Goal: Communication & Community: Participate in discussion

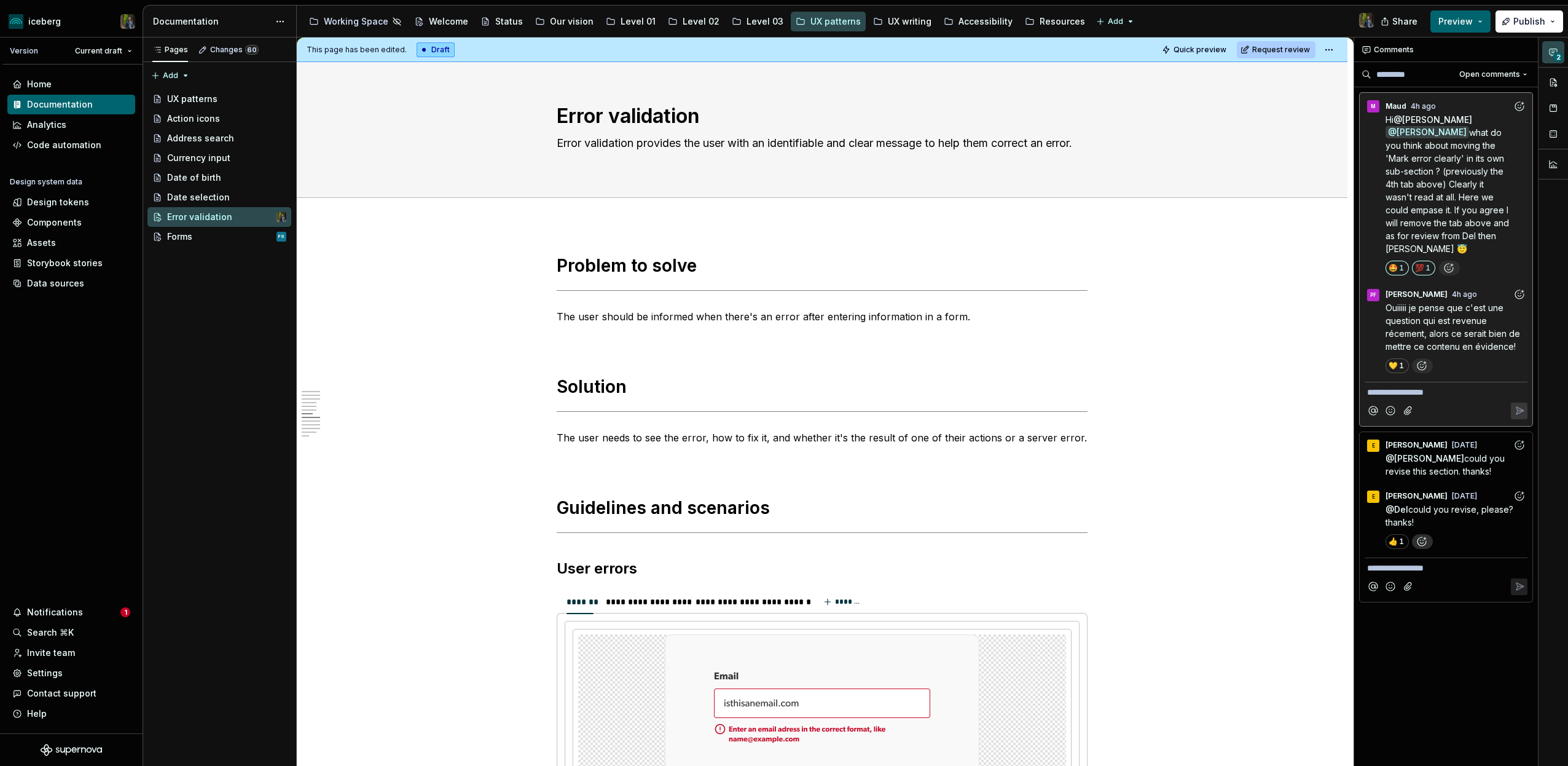
scroll to position [2136, 0]
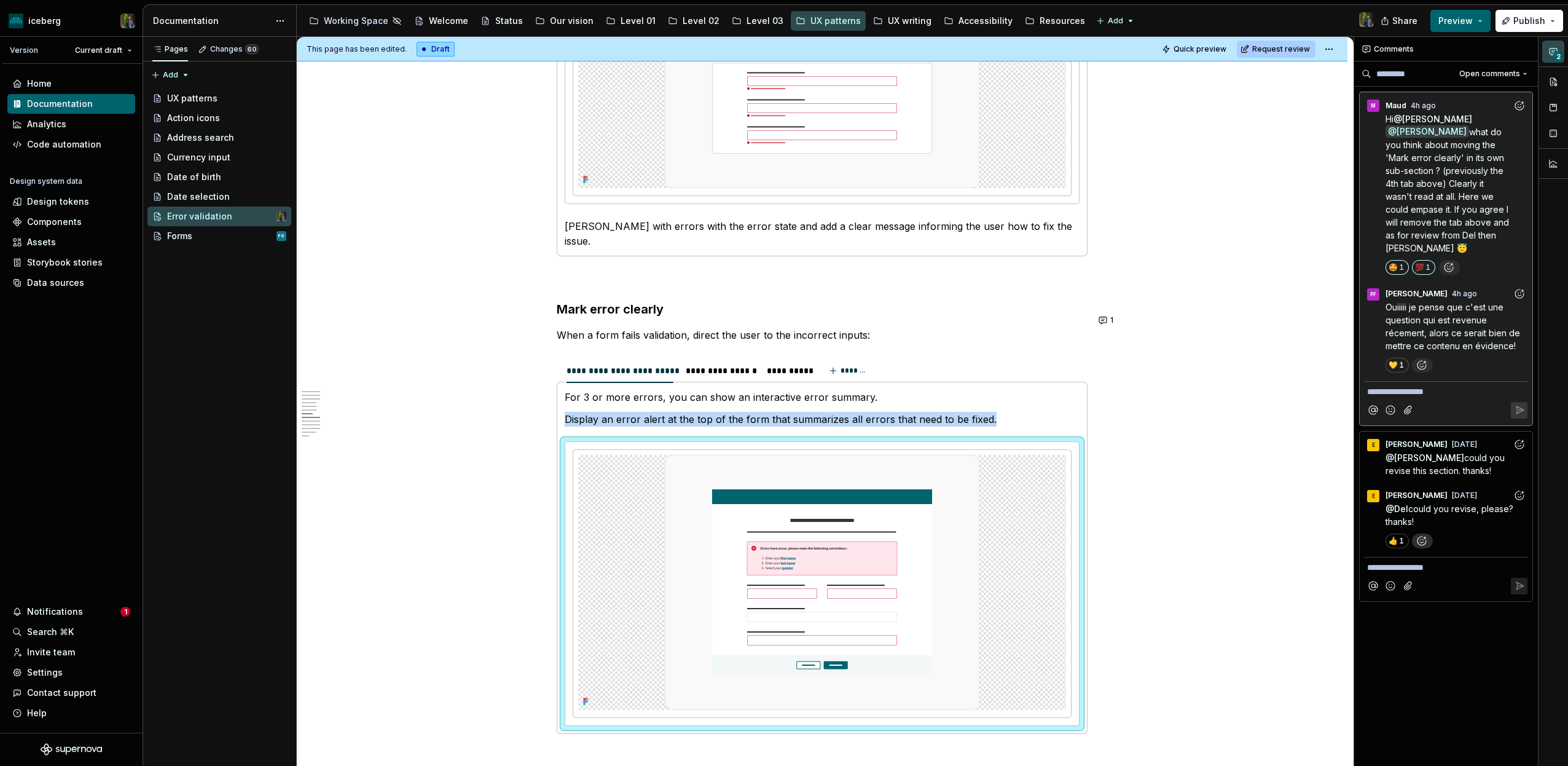
click at [440, 505] on div "**********" at bounding box center [826, 401] width 1057 height 729
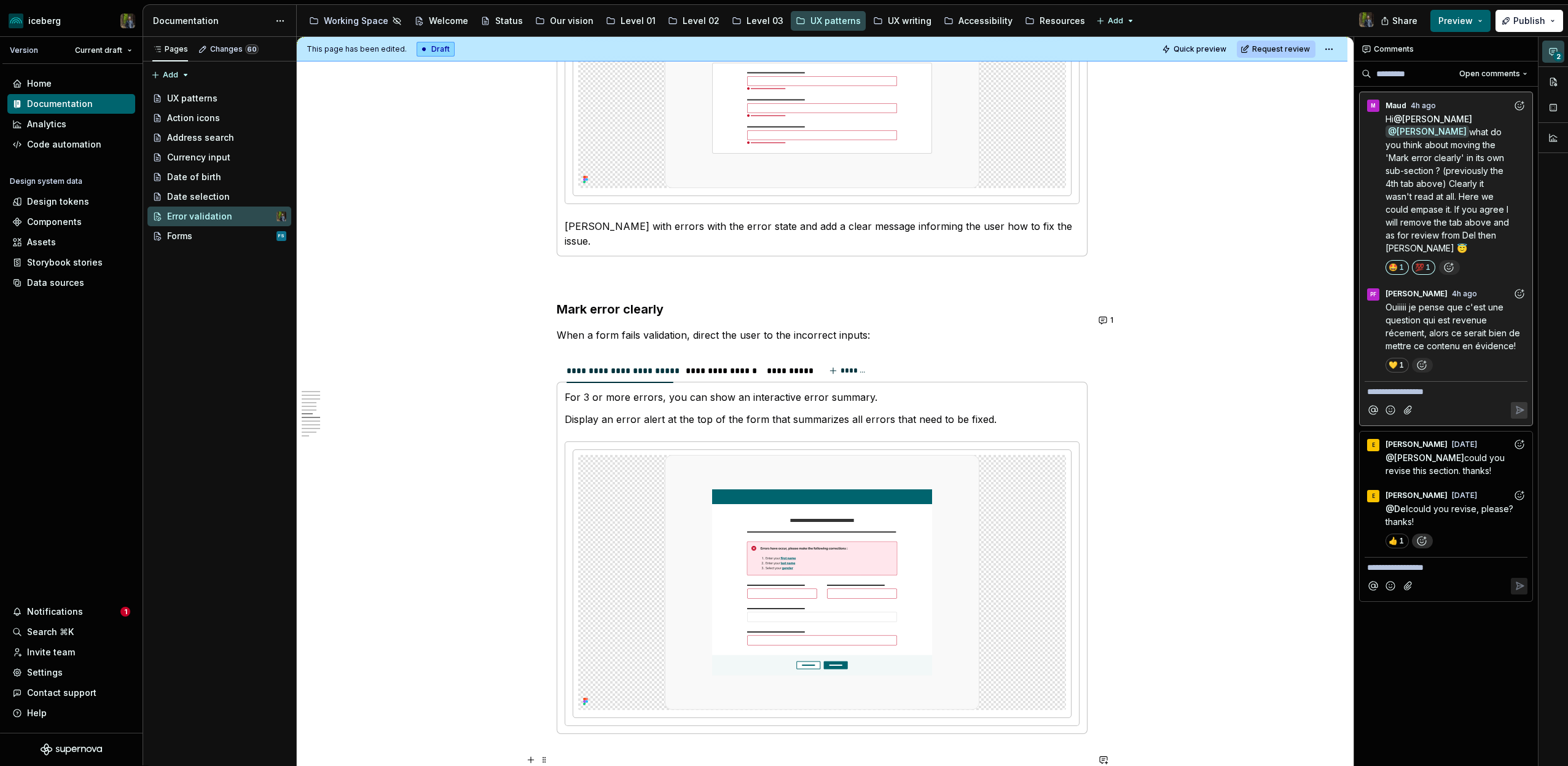
type textarea "*"
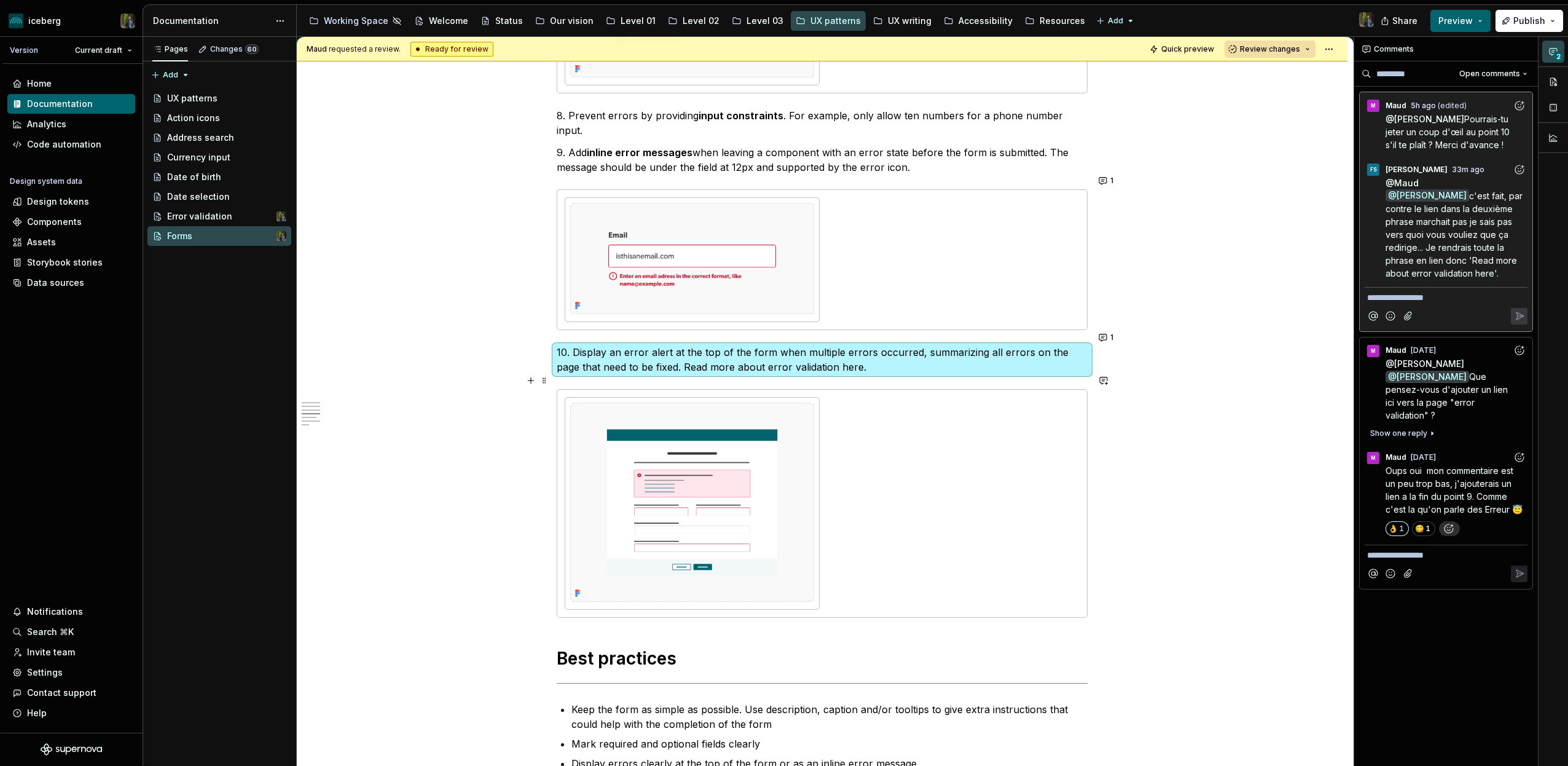
scroll to position [1724, 0]
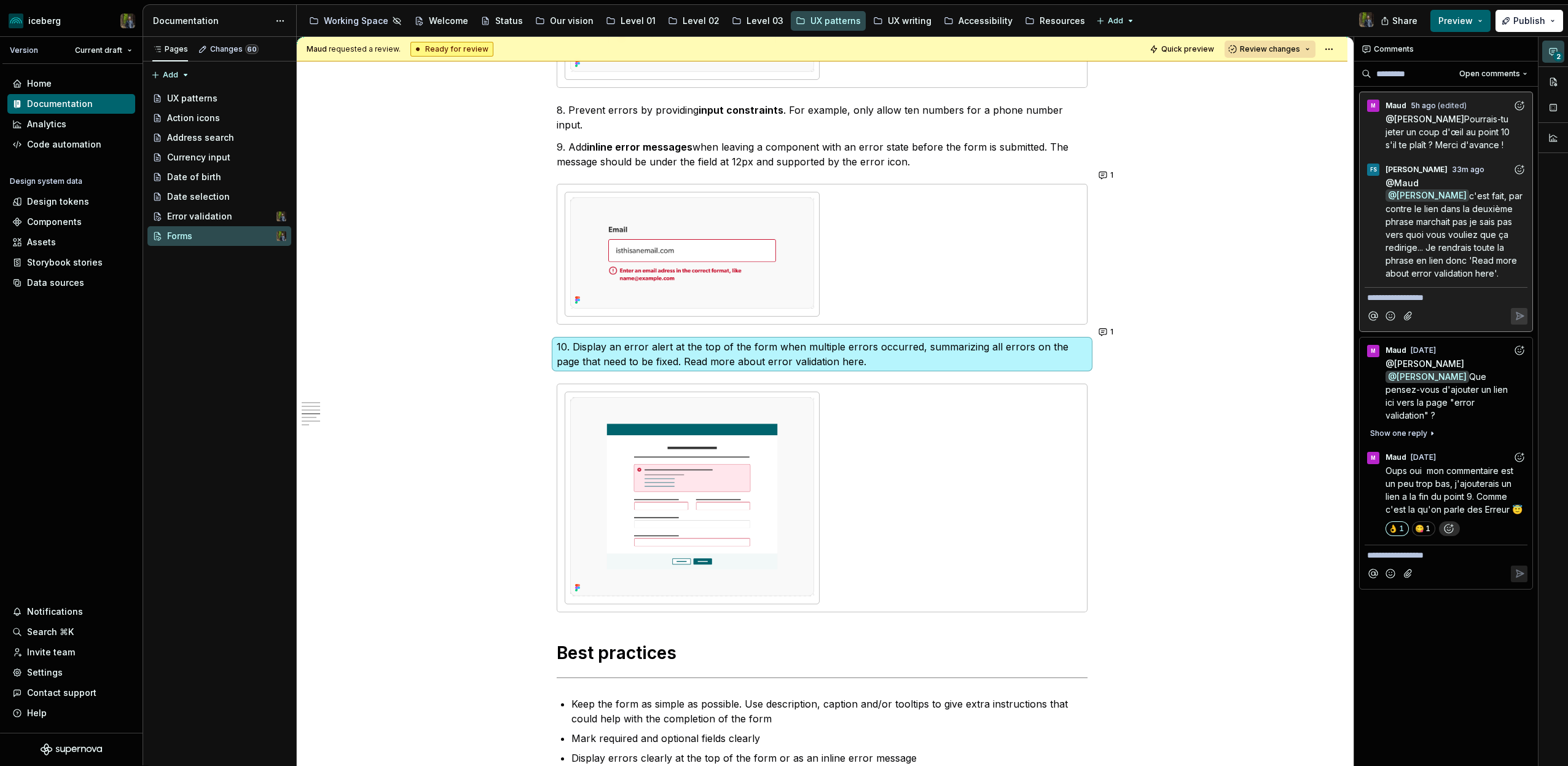
click at [1442, 224] on span "c'est fait, par contre le lien dans la deuxième phrase marchait pas je sais pas…" at bounding box center [1455, 234] width 140 height 88
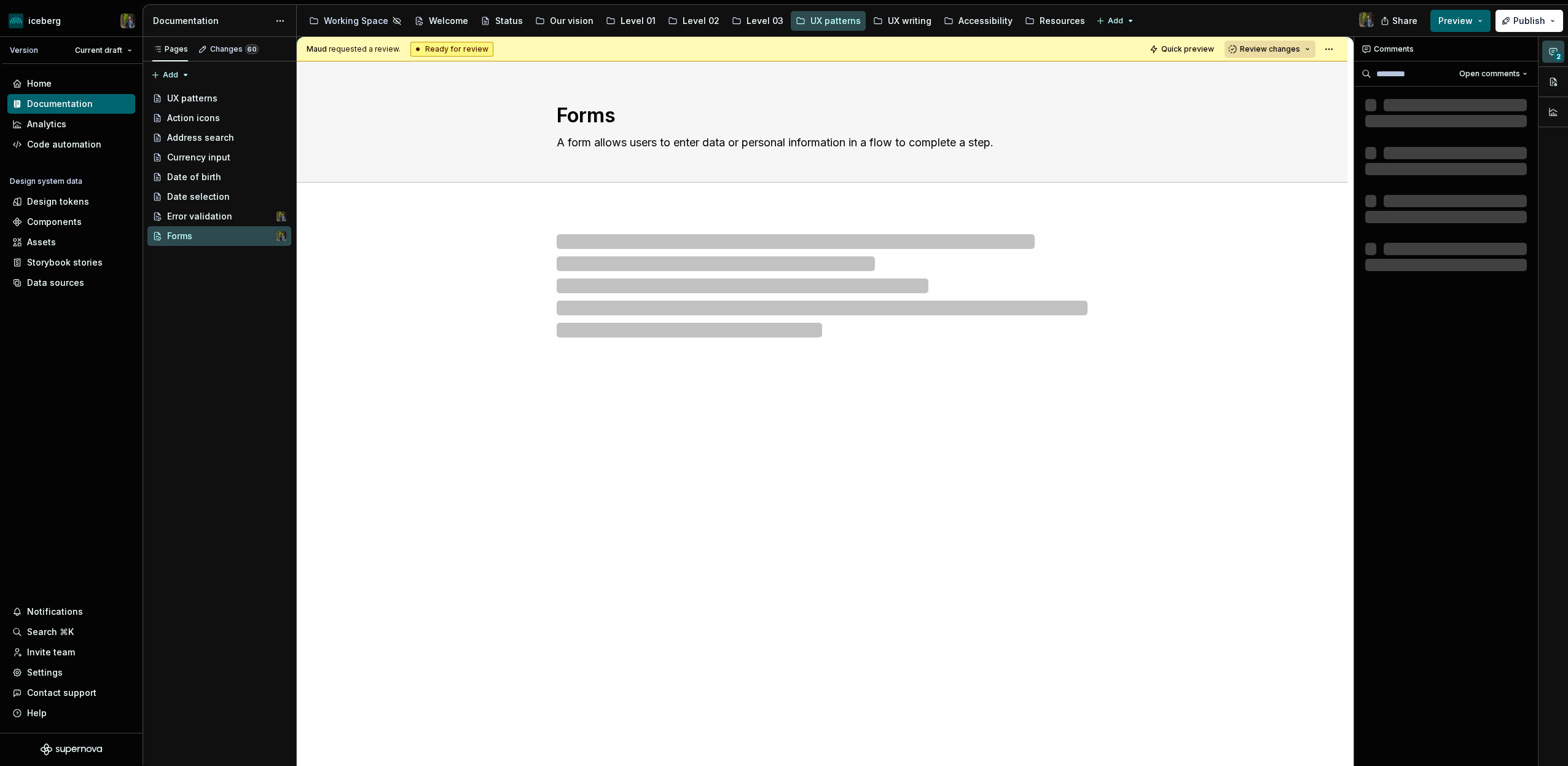
scroll to position [1313, 0]
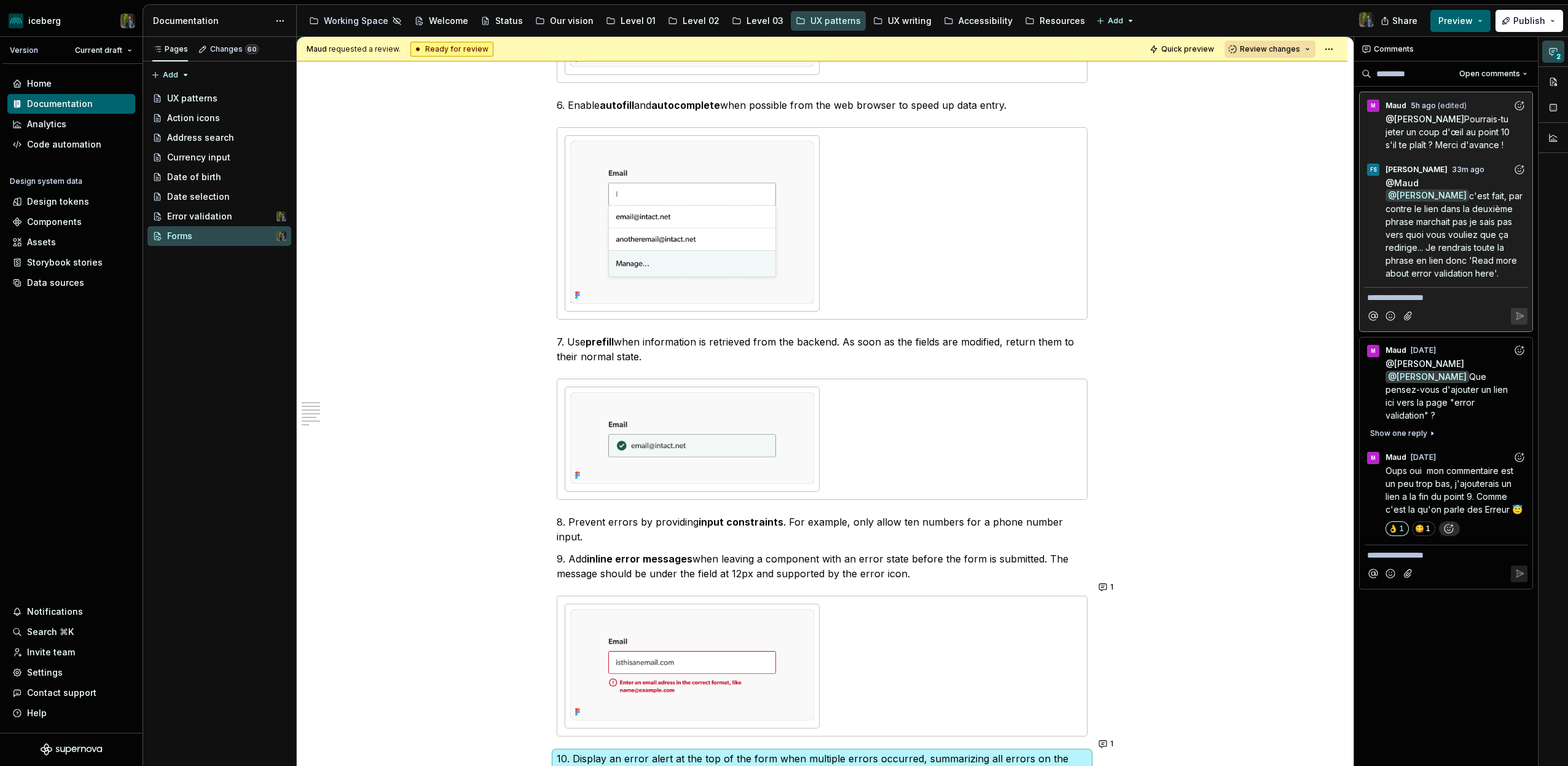
click at [1518, 168] on icon "Add reaction" at bounding box center [1519, 169] width 3 height 3
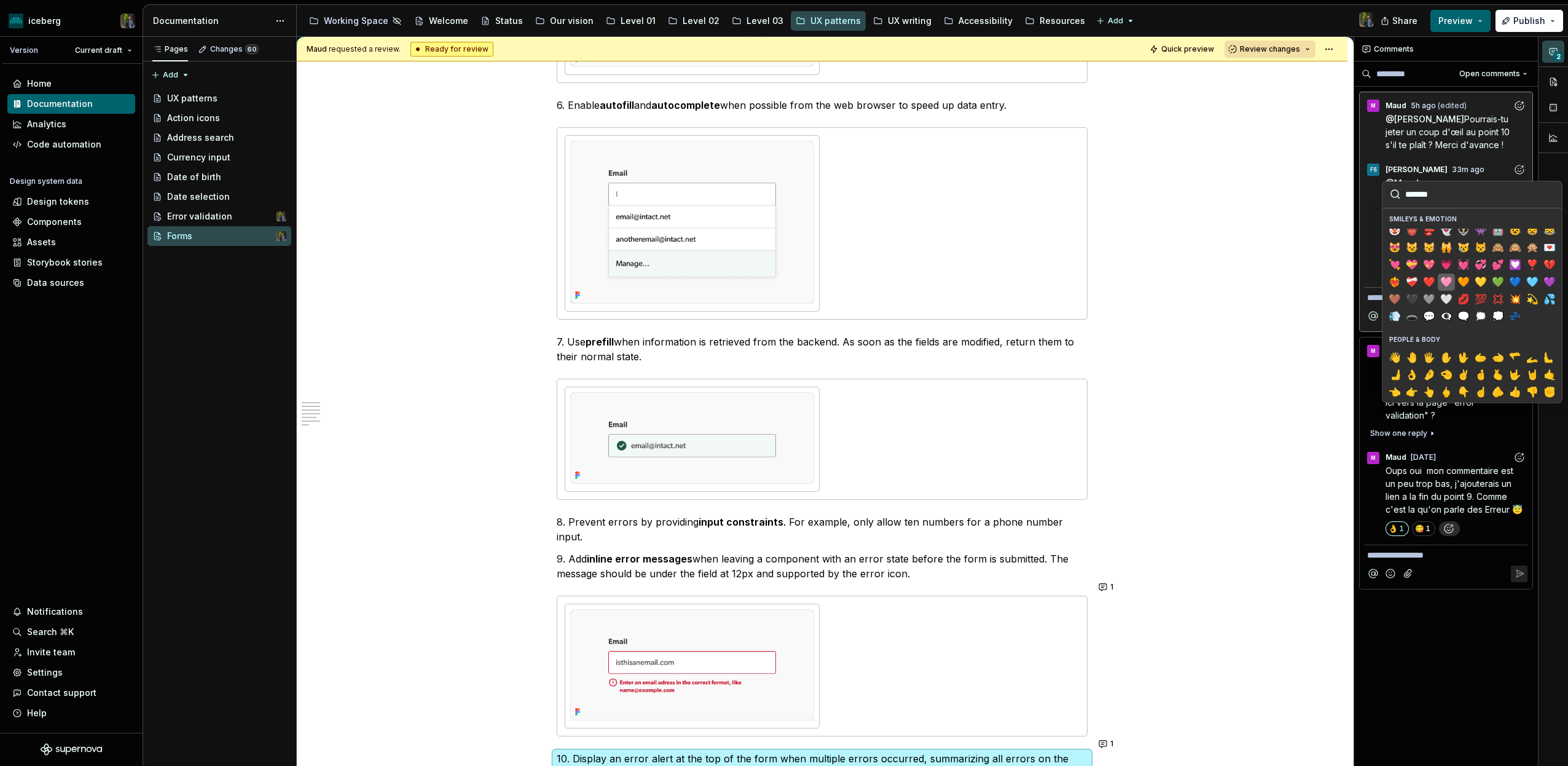
scroll to position [198, 0]
click at [1433, 281] on span "❤️" at bounding box center [1429, 281] width 9 height 12
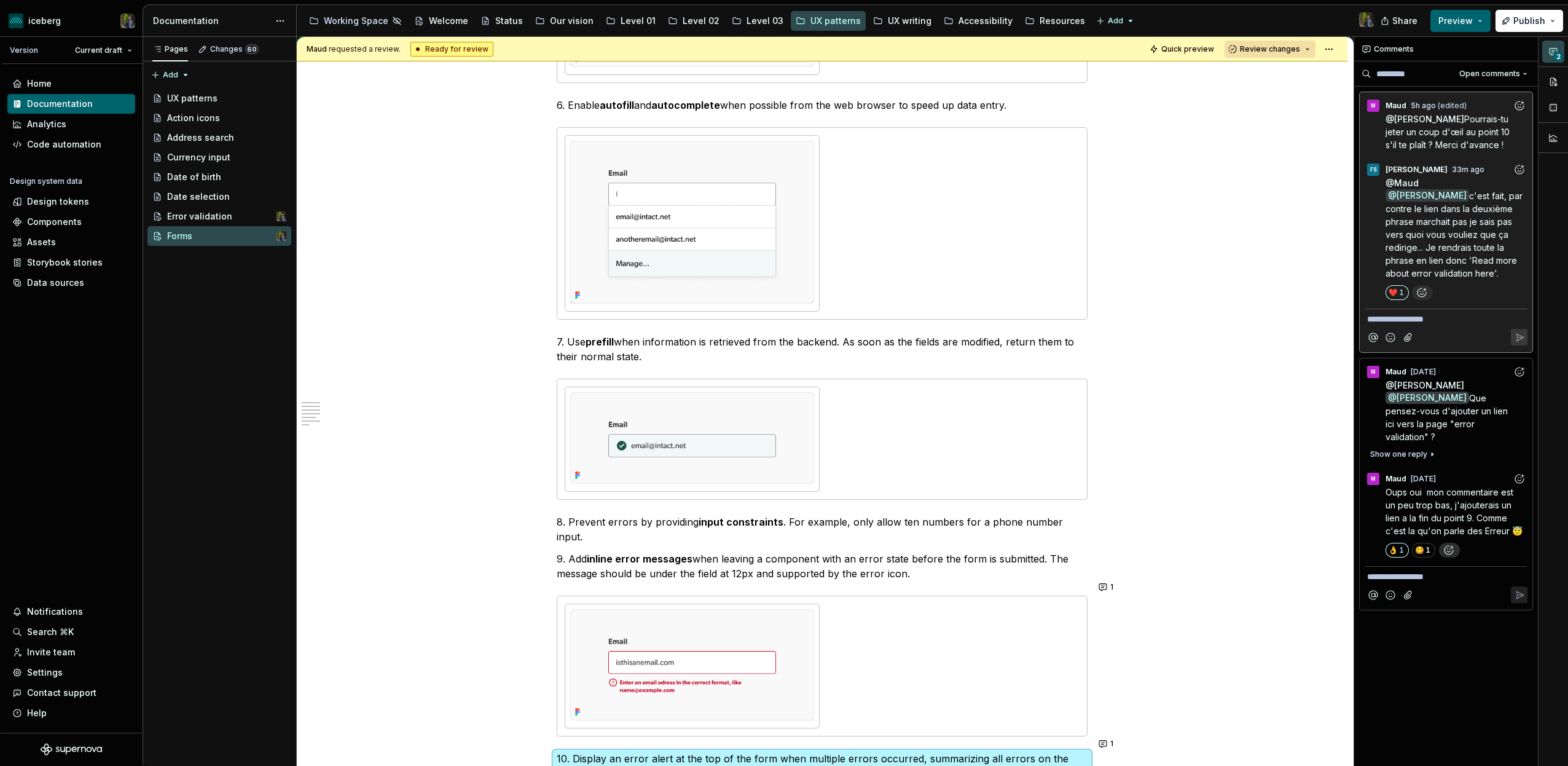
type textarea "*"
